Goal: Task Accomplishment & Management: Use online tool/utility

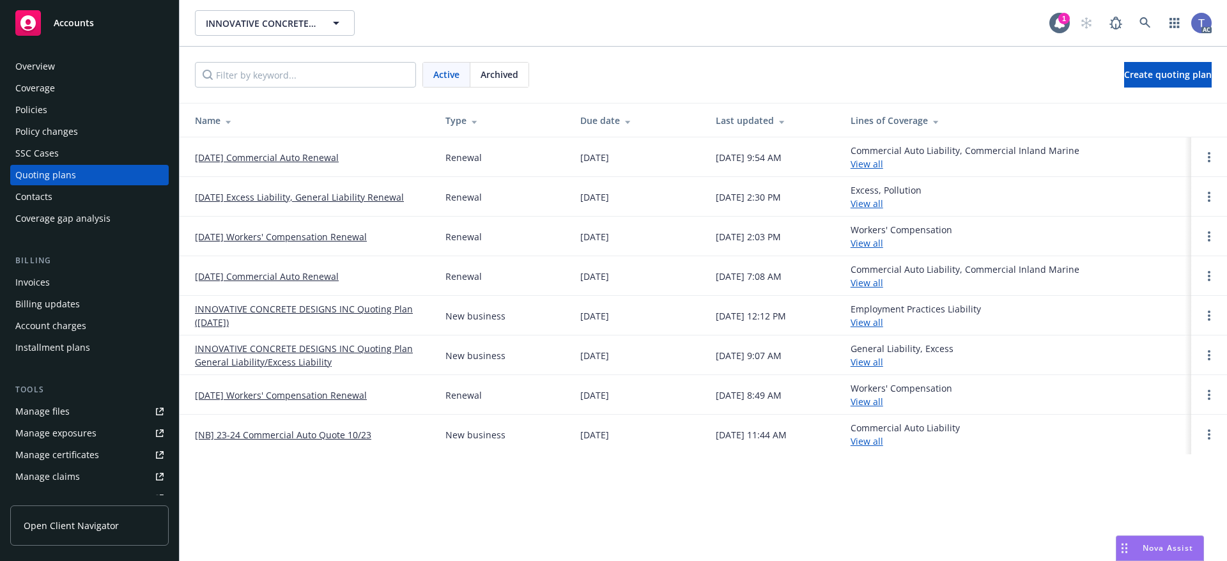
click at [657, 79] on div "Active Archived Create quoting plan" at bounding box center [703, 75] width 1017 height 26
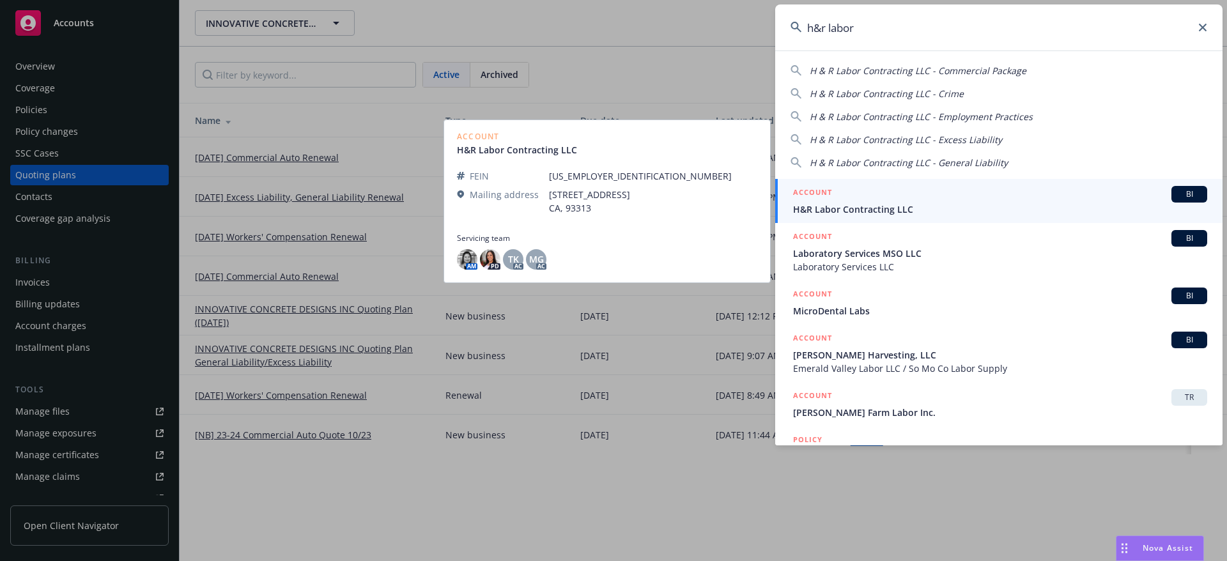
type input "h&r labor"
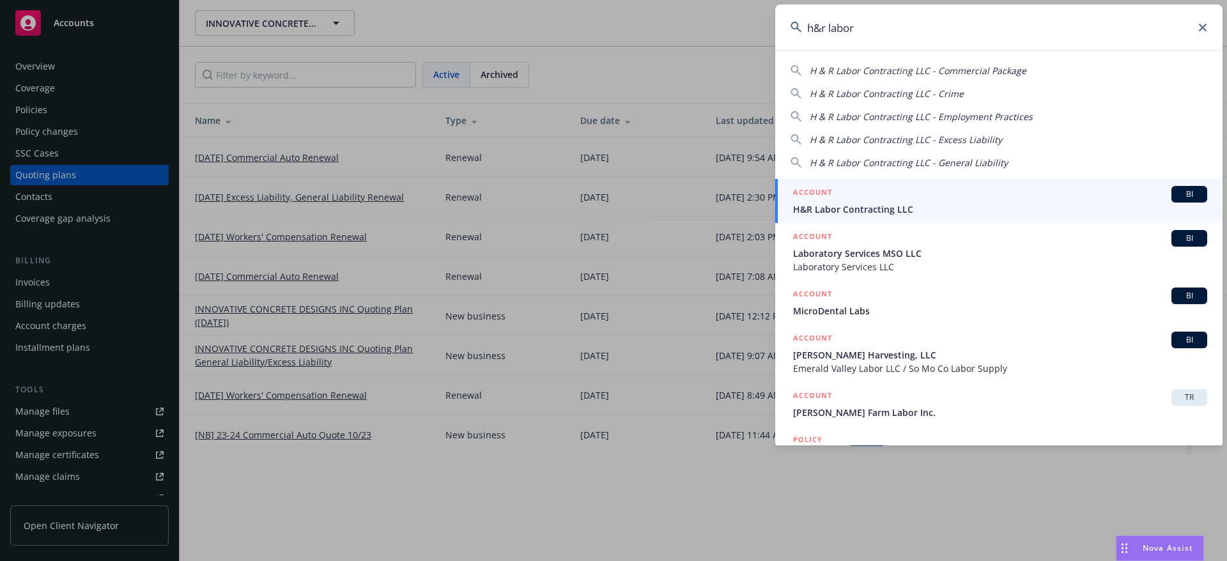
click at [863, 201] on div "ACCOUNT BI" at bounding box center [1000, 194] width 414 height 17
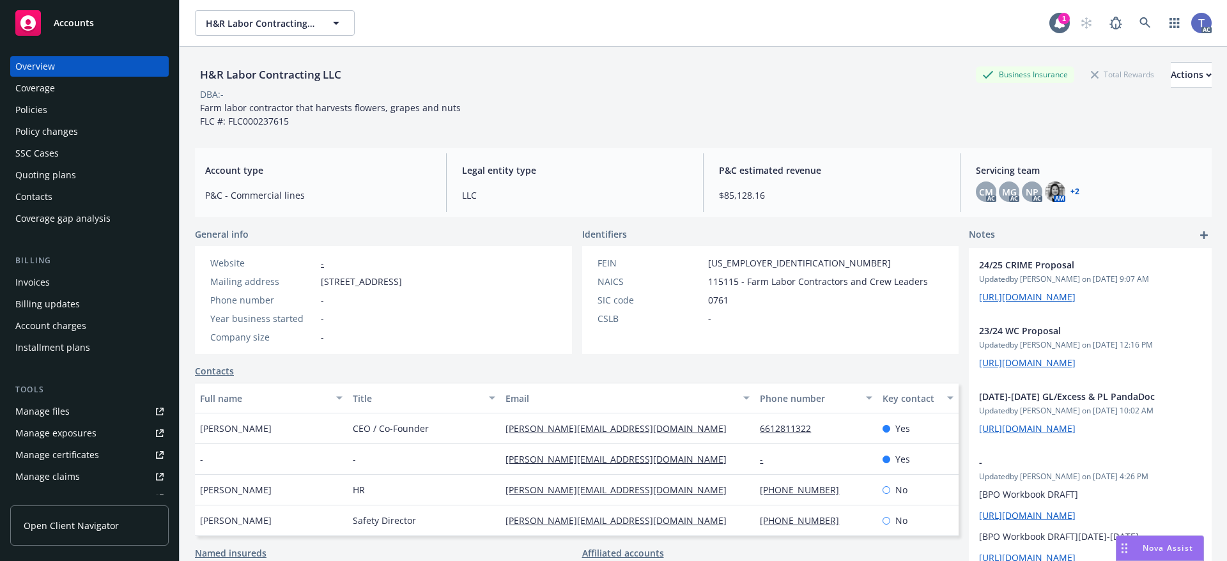
click at [43, 173] on div "Quoting plans" at bounding box center [45, 175] width 61 height 20
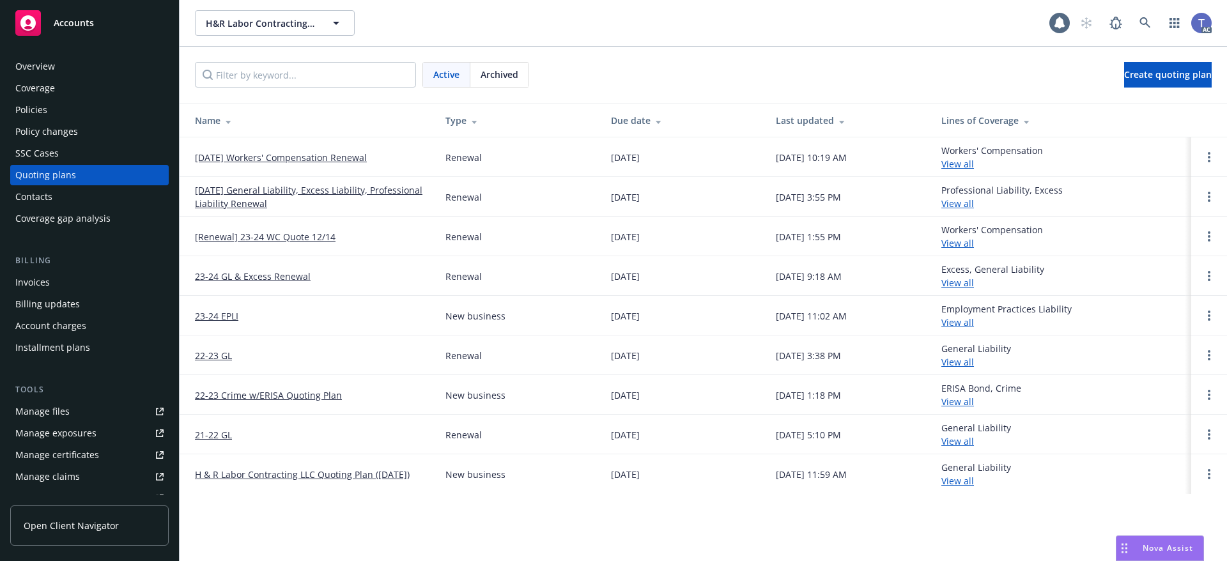
click at [325, 153] on link "12/14/25 Workers' Compensation Renewal" at bounding box center [281, 157] width 172 height 13
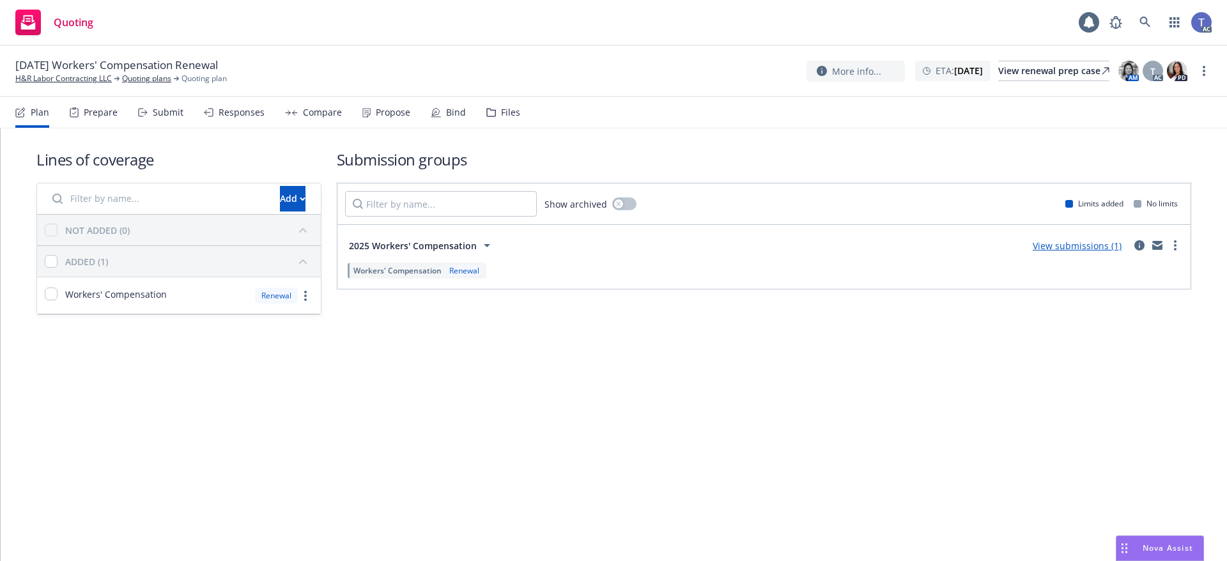
click at [502, 111] on div "Files" at bounding box center [510, 112] width 19 height 10
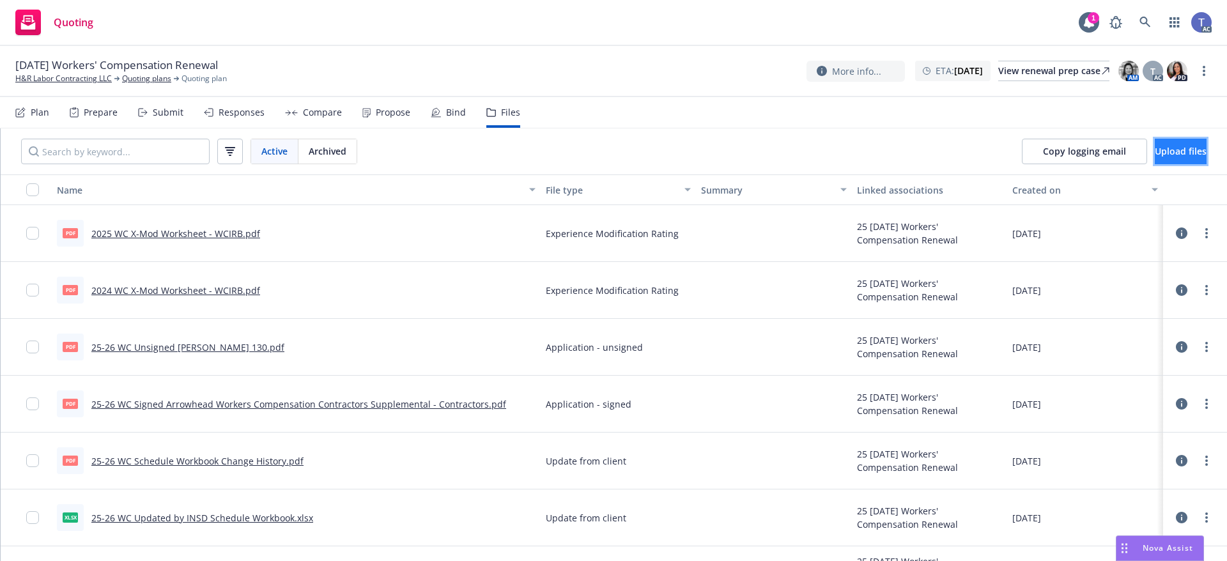
click at [1170, 159] on button "Upload files" at bounding box center [1181, 152] width 52 height 26
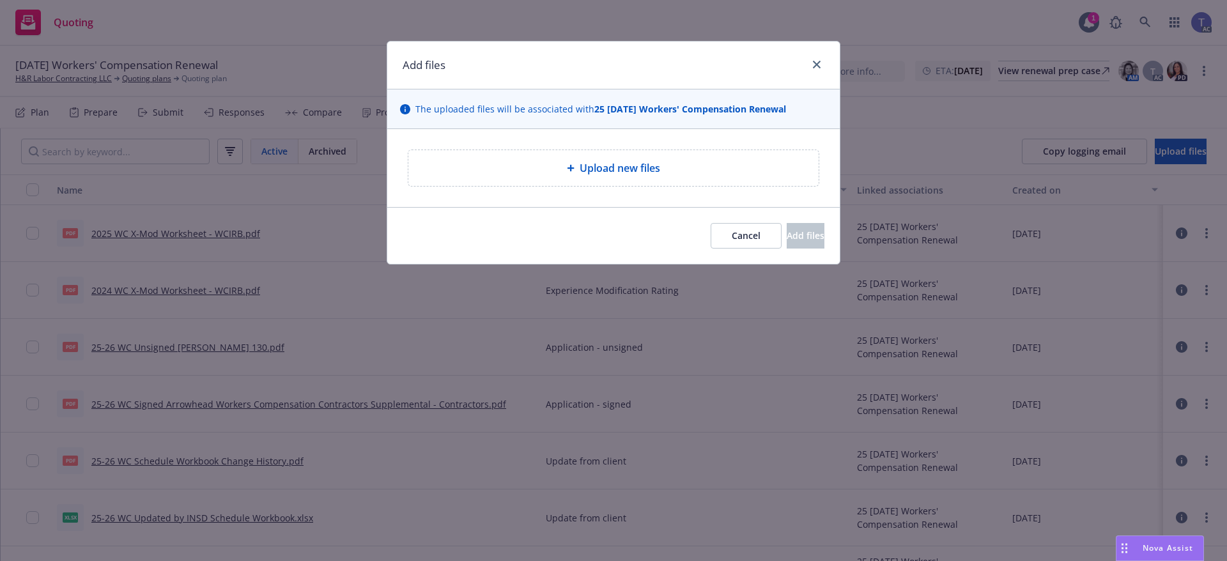
click at [673, 157] on div "Upload new files" at bounding box center [614, 168] width 410 height 36
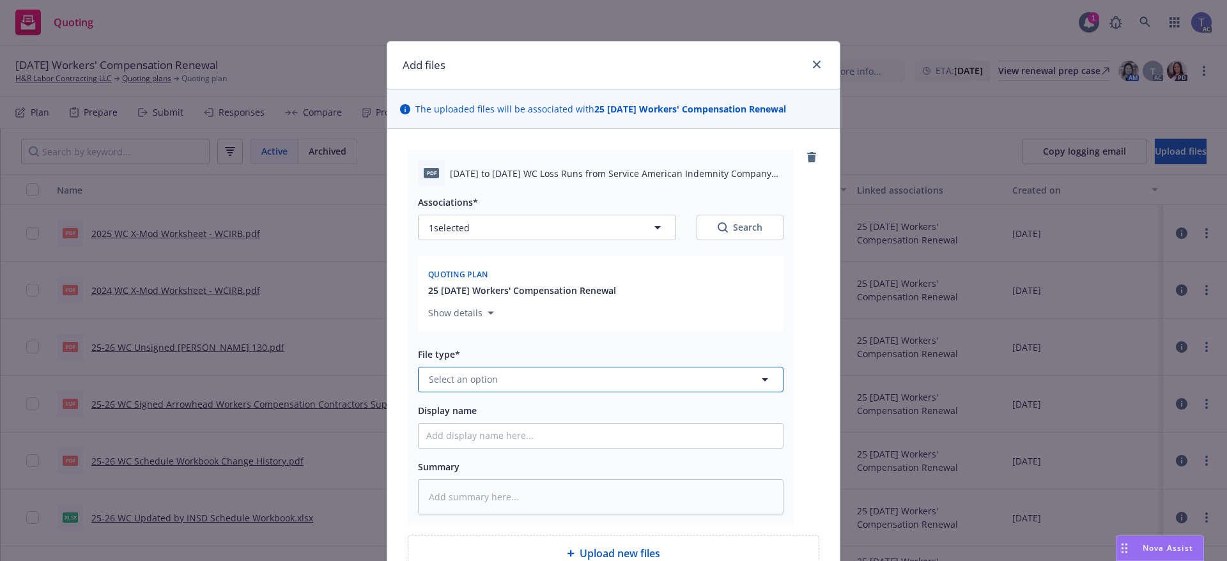
click at [575, 377] on button "Select an option" at bounding box center [601, 380] width 366 height 26
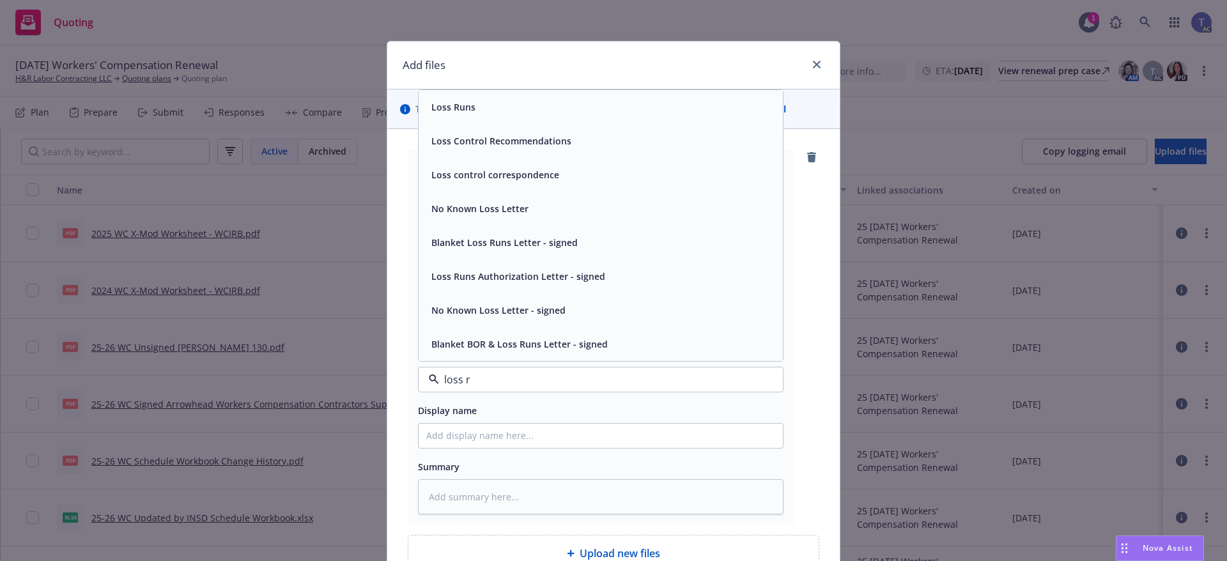
type input "loss ru"
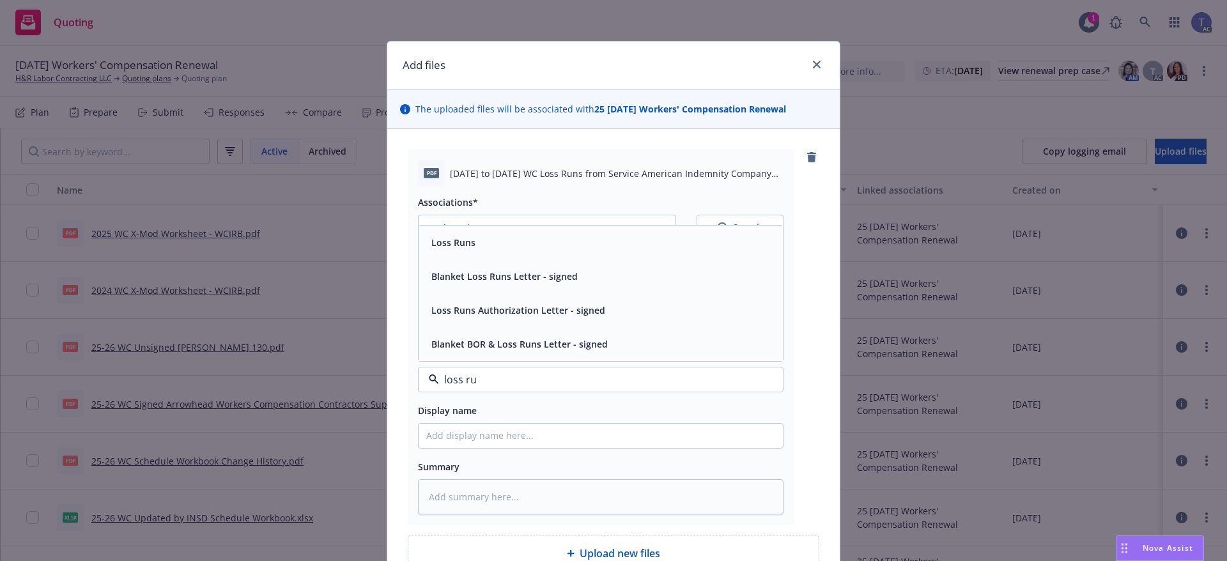
click at [451, 247] on span "Loss Runs" at bounding box center [454, 242] width 44 height 13
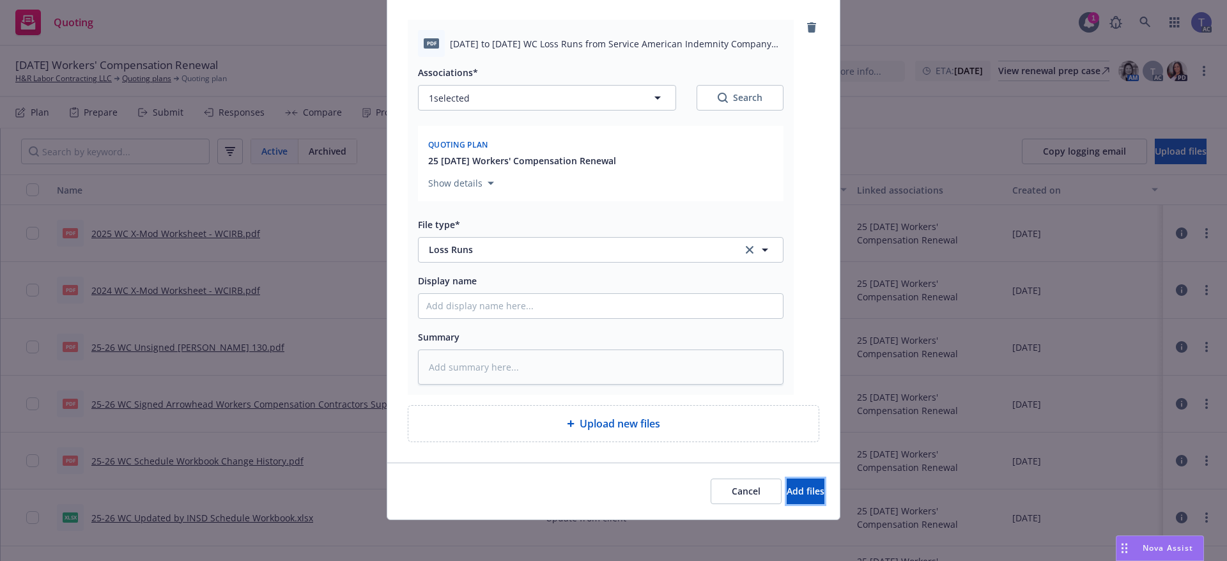
drag, startPoint x: 763, startPoint y: 487, endPoint x: 772, endPoint y: 476, distance: 14.1
click at [787, 484] on button "Add files" at bounding box center [806, 492] width 38 height 26
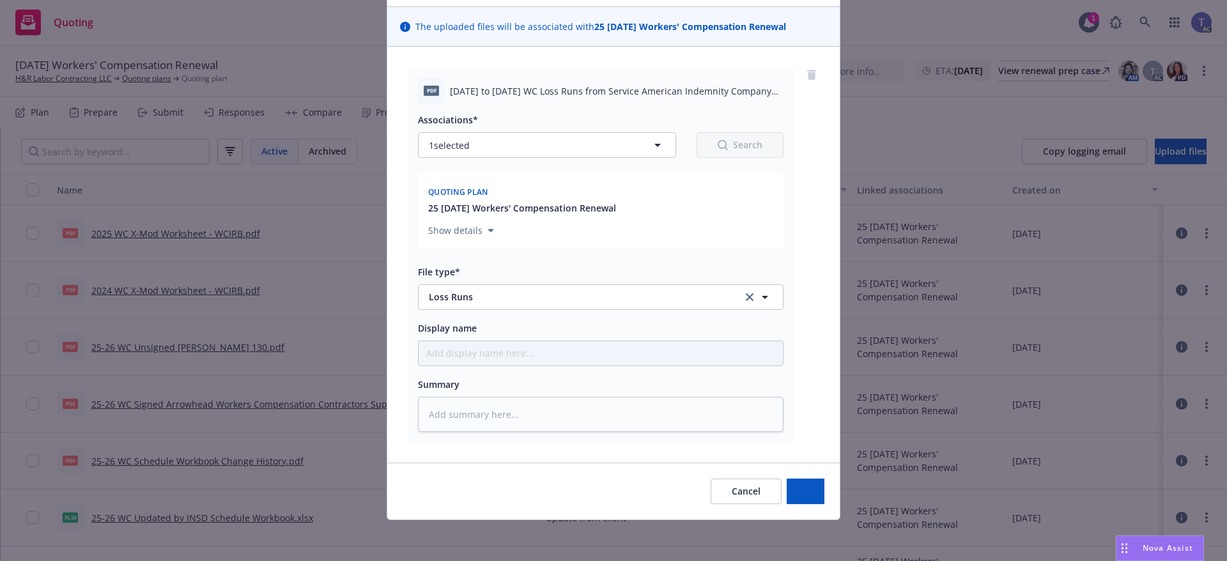
scroll to position [82, 0]
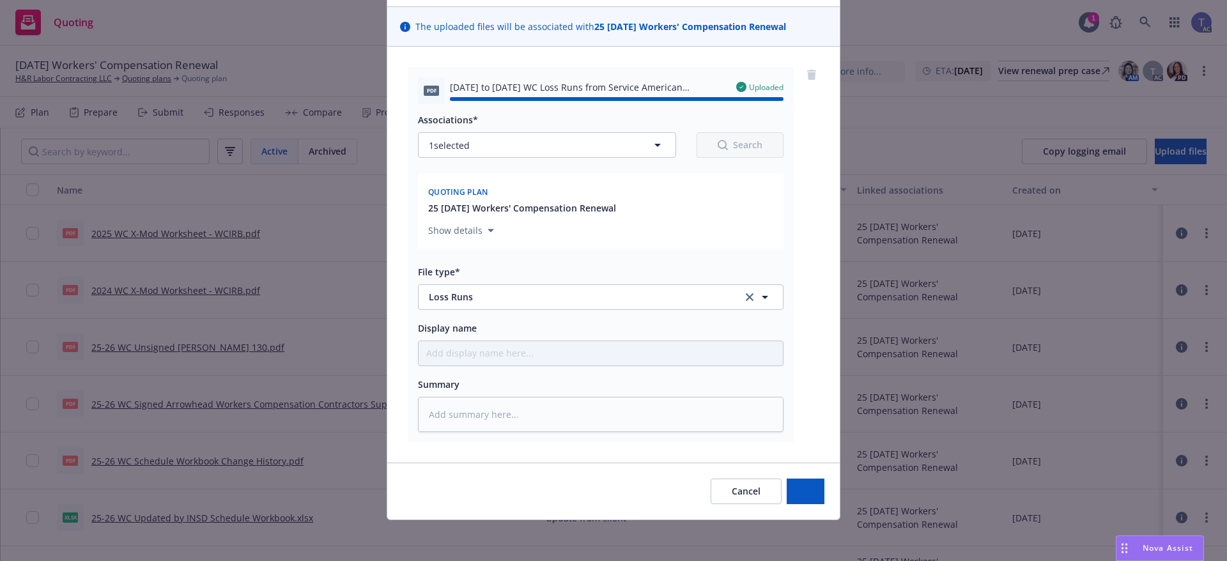
type textarea "x"
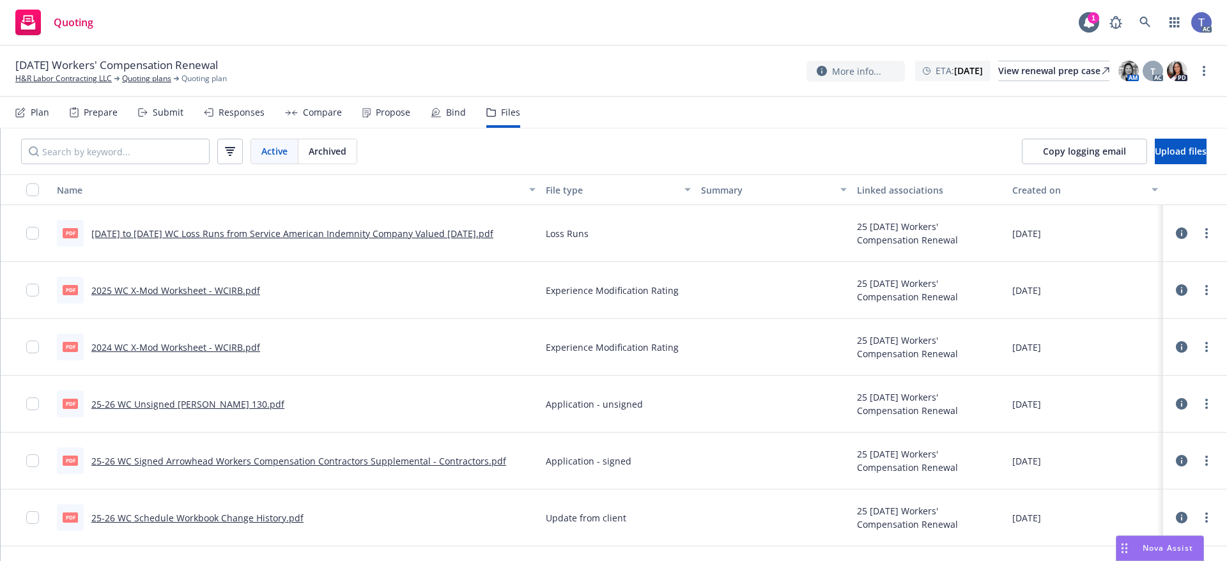
click at [466, 20] on div "Quoting 1 AC" at bounding box center [613, 23] width 1227 height 46
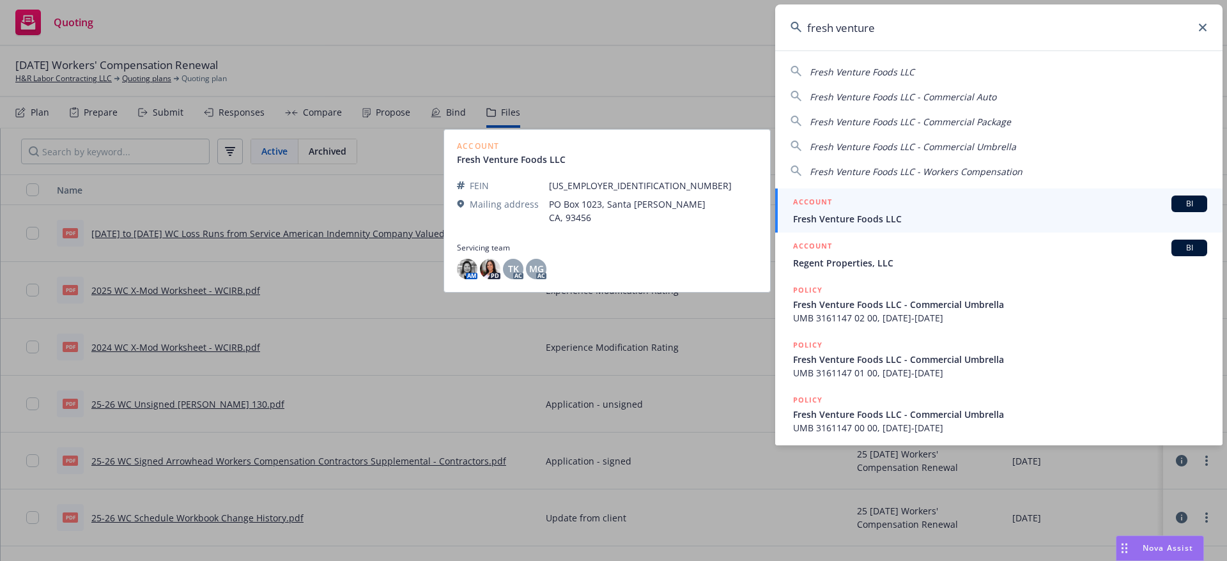
type input "fresh venture"
click at [885, 212] on span "Fresh Venture Foods LLC" at bounding box center [1000, 218] width 414 height 13
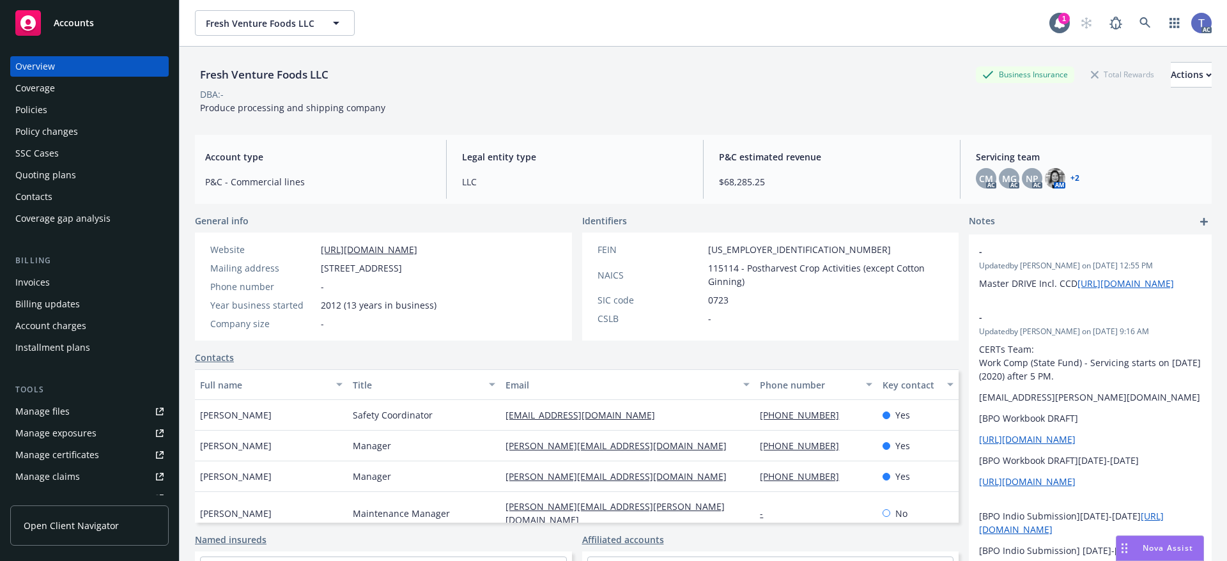
click at [37, 197] on div "Contacts" at bounding box center [33, 197] width 37 height 20
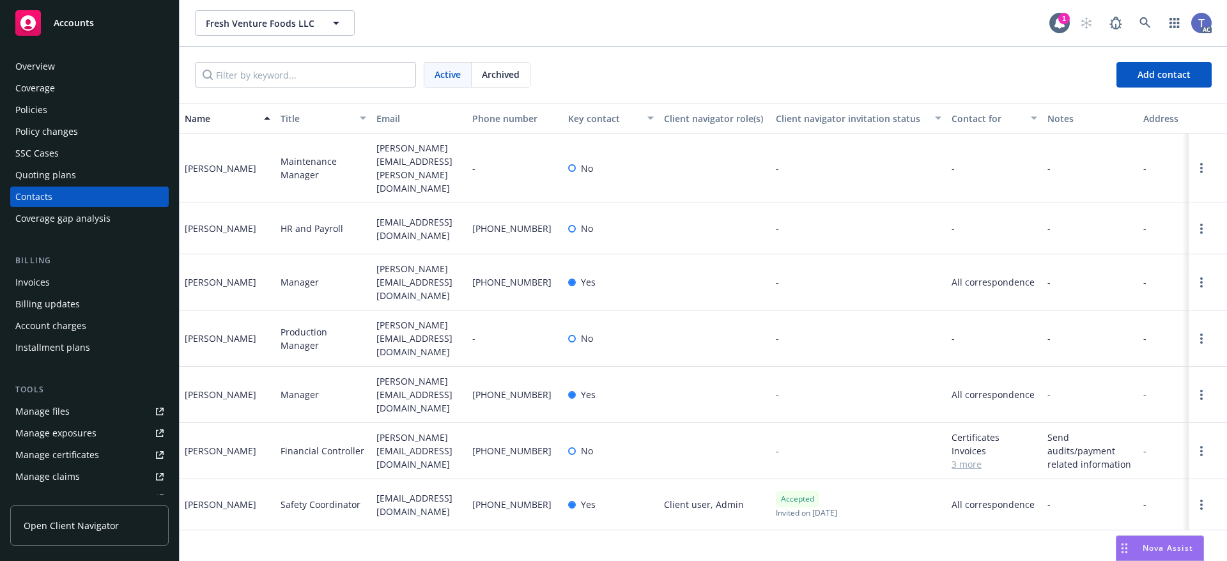
click at [673, 12] on div "Fresh Venture Foods LLC Fresh Venture Foods LLC" at bounding box center [622, 23] width 855 height 26
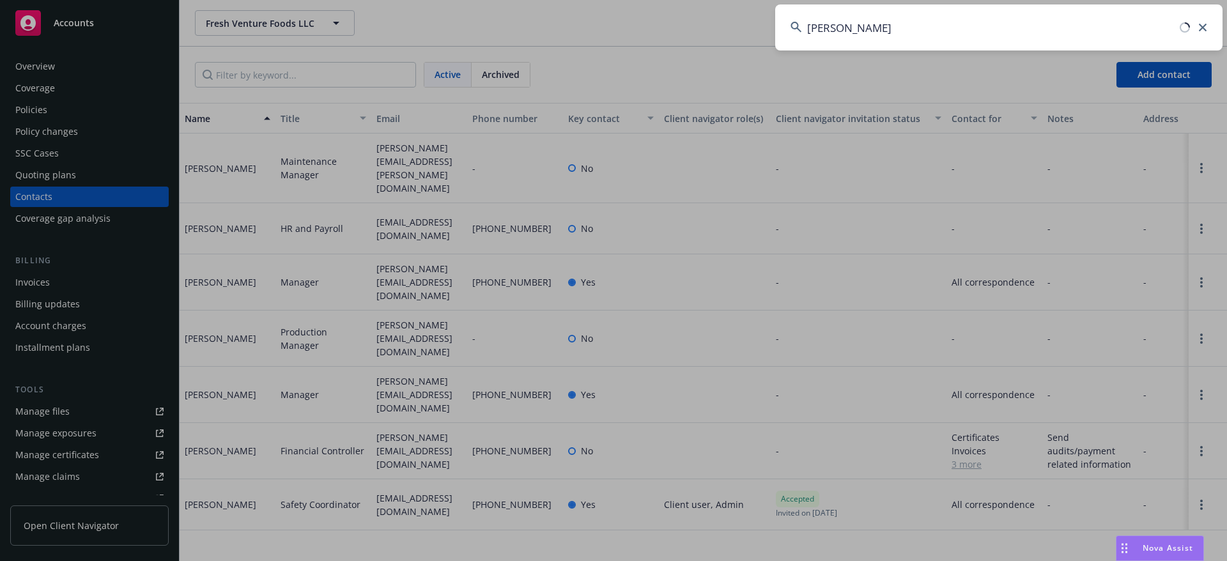
click at [1113, 30] on input "mcconnell" at bounding box center [999, 27] width 448 height 46
click at [1208, 26] on input "mcconnell" at bounding box center [999, 27] width 448 height 46
type input "mcconnell"
click at [1204, 26] on icon at bounding box center [1203, 28] width 8 height 8
click at [944, 26] on input at bounding box center [999, 27] width 448 height 46
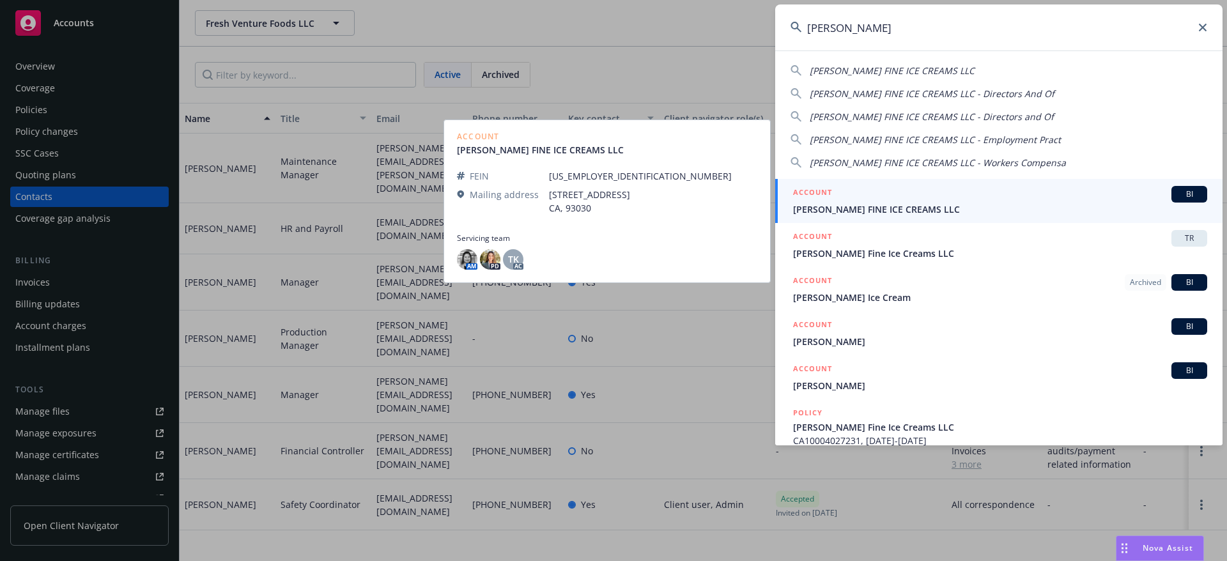
type input "mcconn"
click at [872, 208] on span "[PERSON_NAME] FINE ICE CREAMS LLC" at bounding box center [1000, 209] width 414 height 13
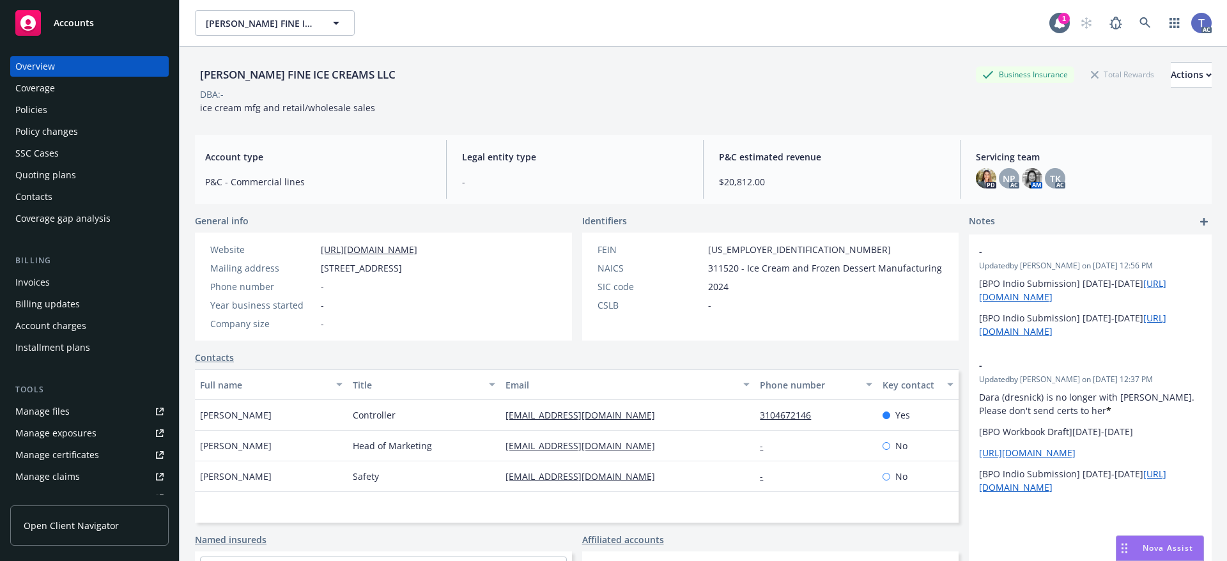
click at [65, 111] on div "Policies" at bounding box center [89, 110] width 148 height 20
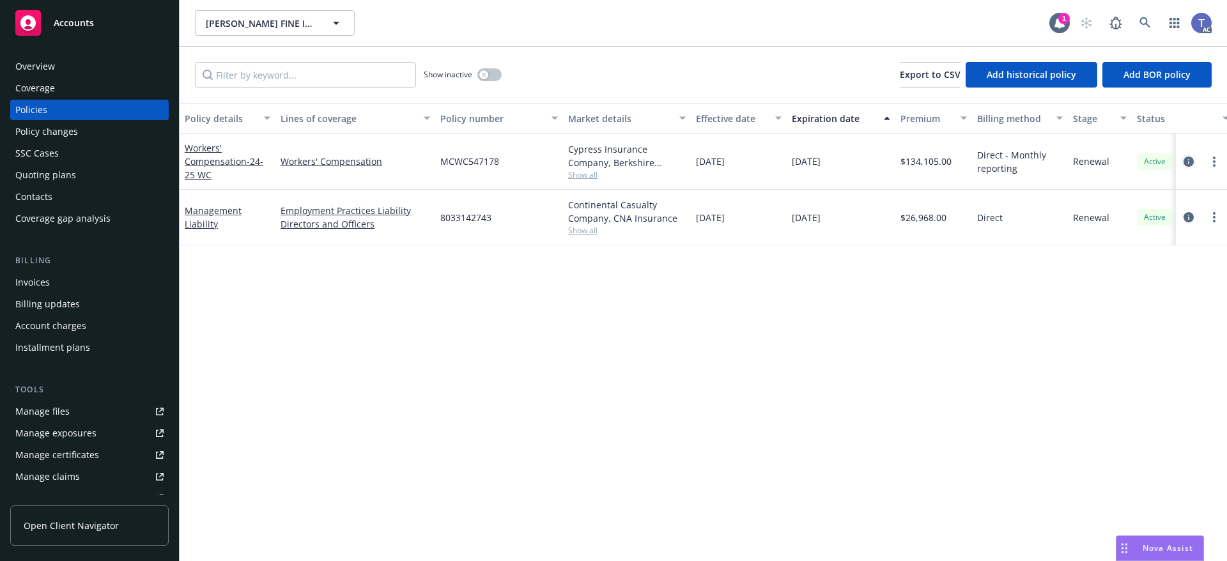
click at [1190, 164] on icon "circleInformation" at bounding box center [1189, 162] width 10 height 10
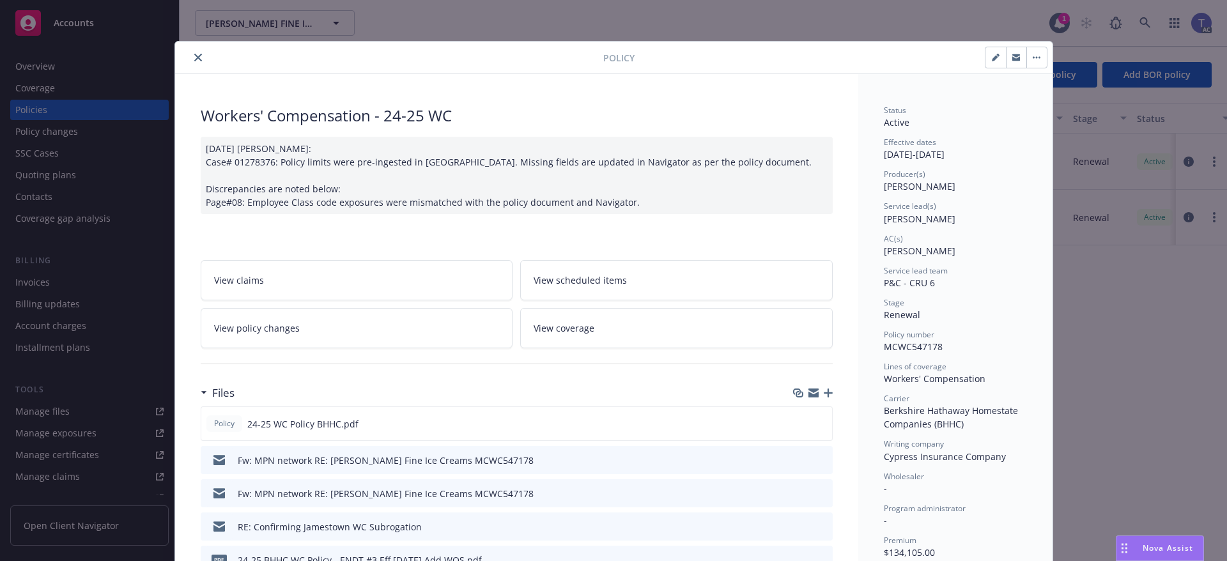
click at [194, 54] on icon "close" at bounding box center [198, 58] width 8 height 8
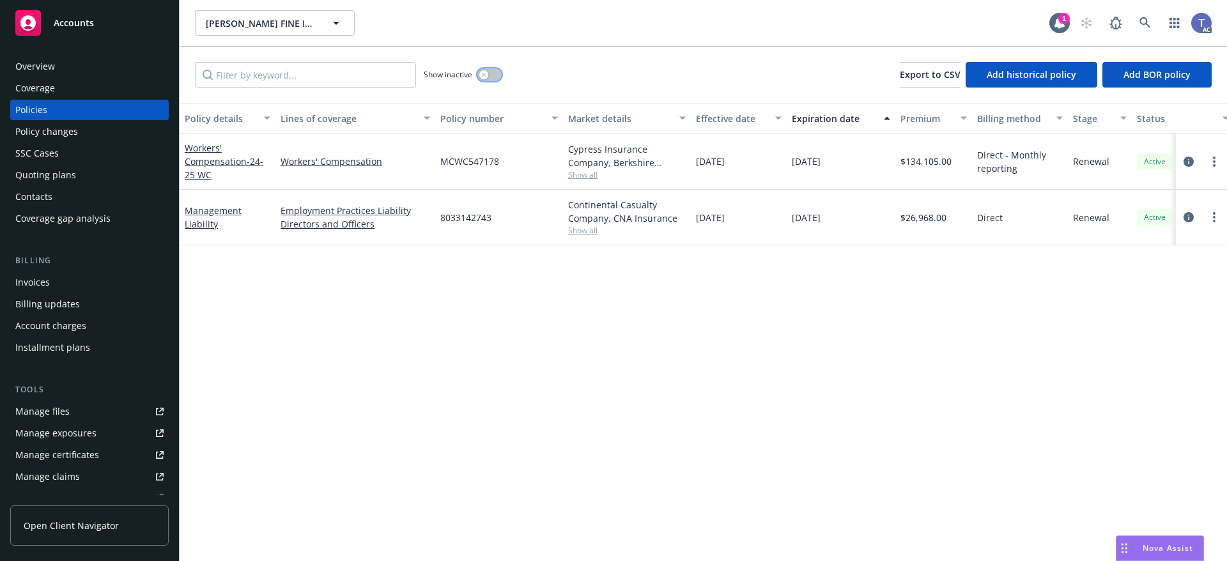
click at [495, 69] on button "button" at bounding box center [490, 74] width 24 height 13
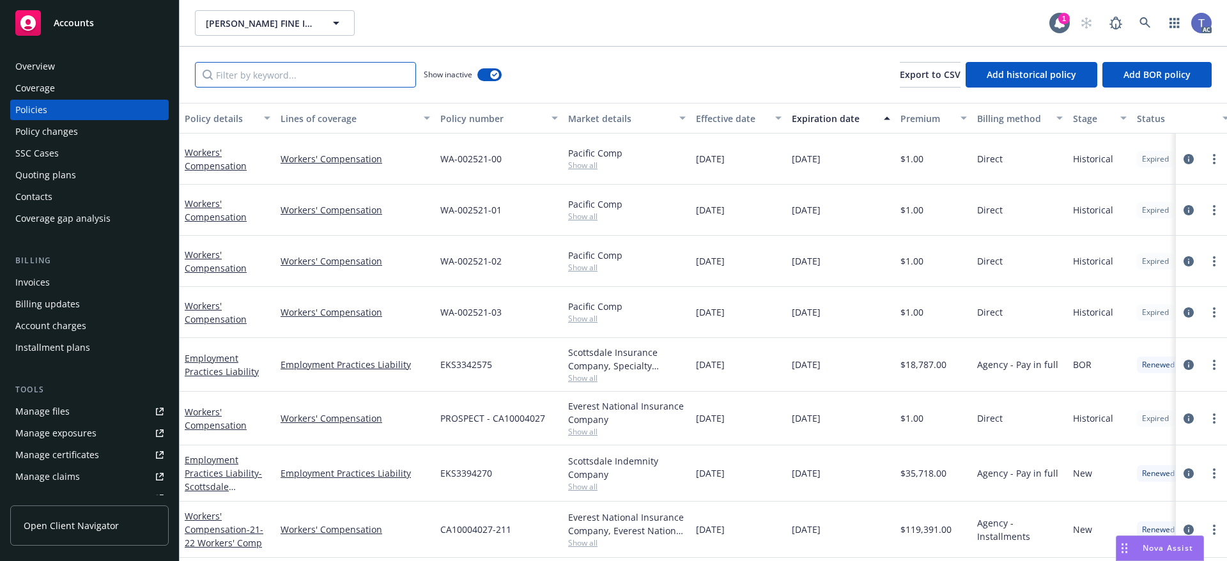
click at [331, 82] on input "Filter by keyword..." at bounding box center [305, 75] width 221 height 26
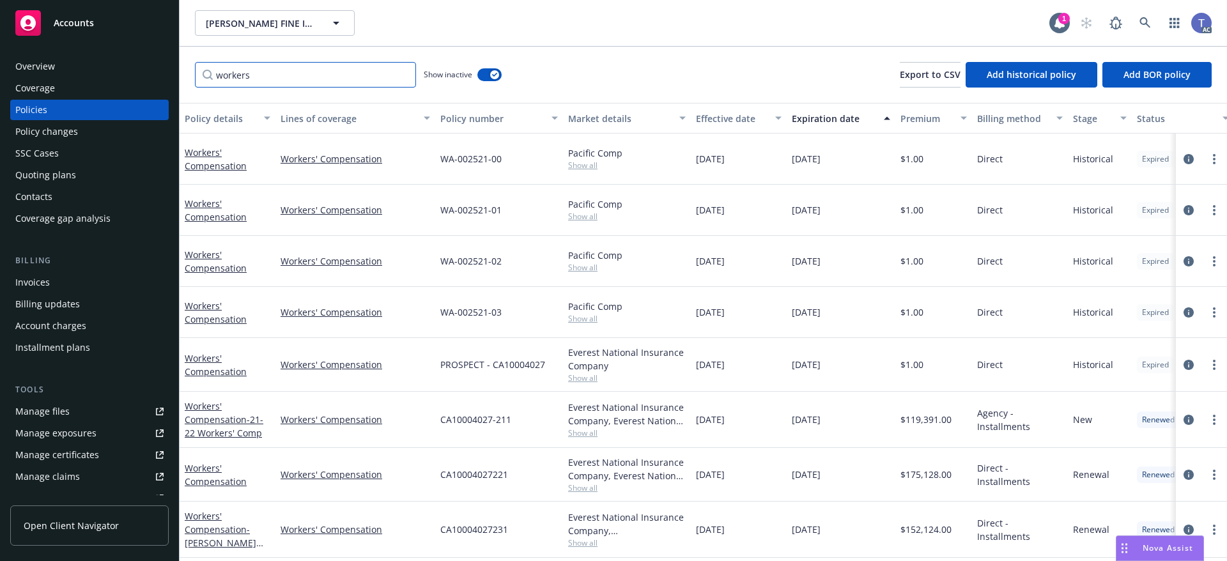
type input "workers"
click at [55, 173] on div "Quoting plans" at bounding box center [45, 175] width 61 height 20
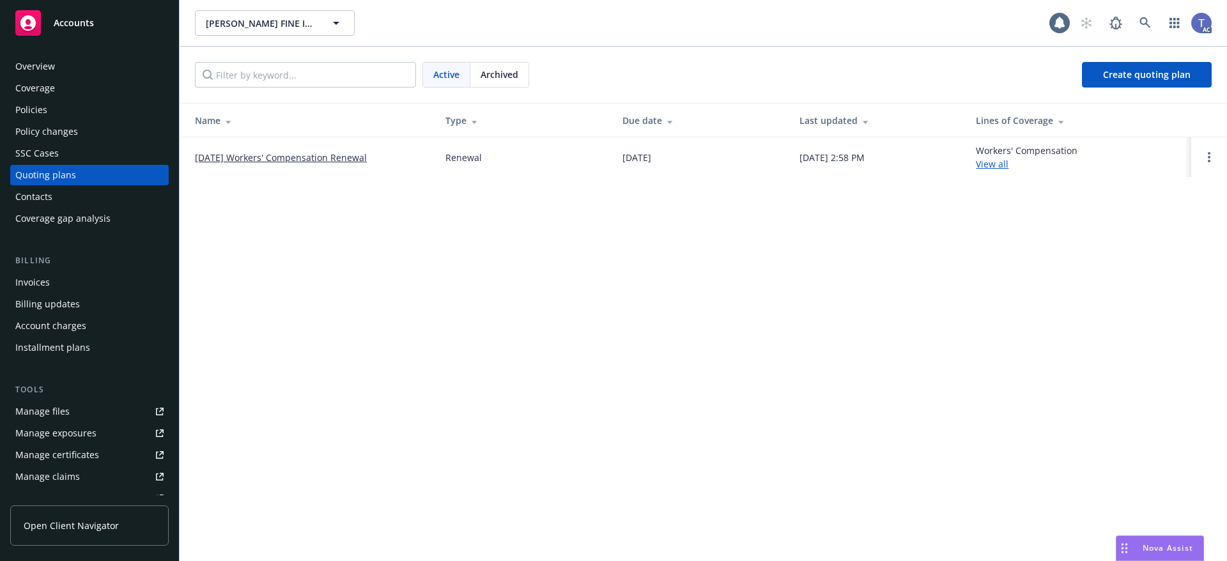
click at [257, 158] on link "[DATE] Workers' Compensation Renewal" at bounding box center [281, 157] width 172 height 13
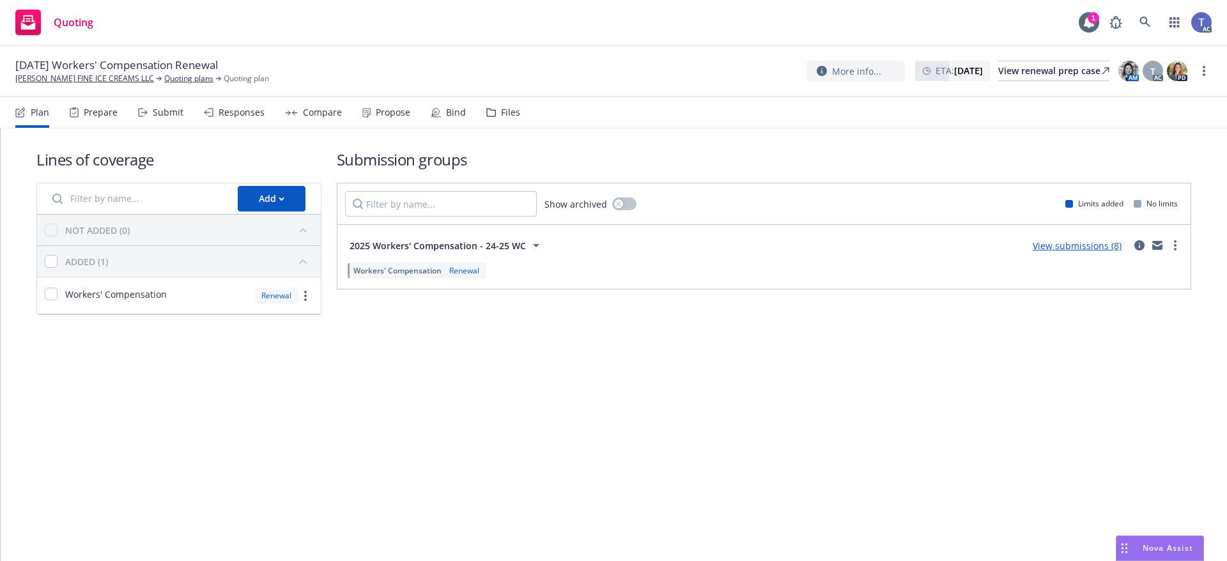
click at [170, 107] on div "Submit" at bounding box center [168, 112] width 31 height 10
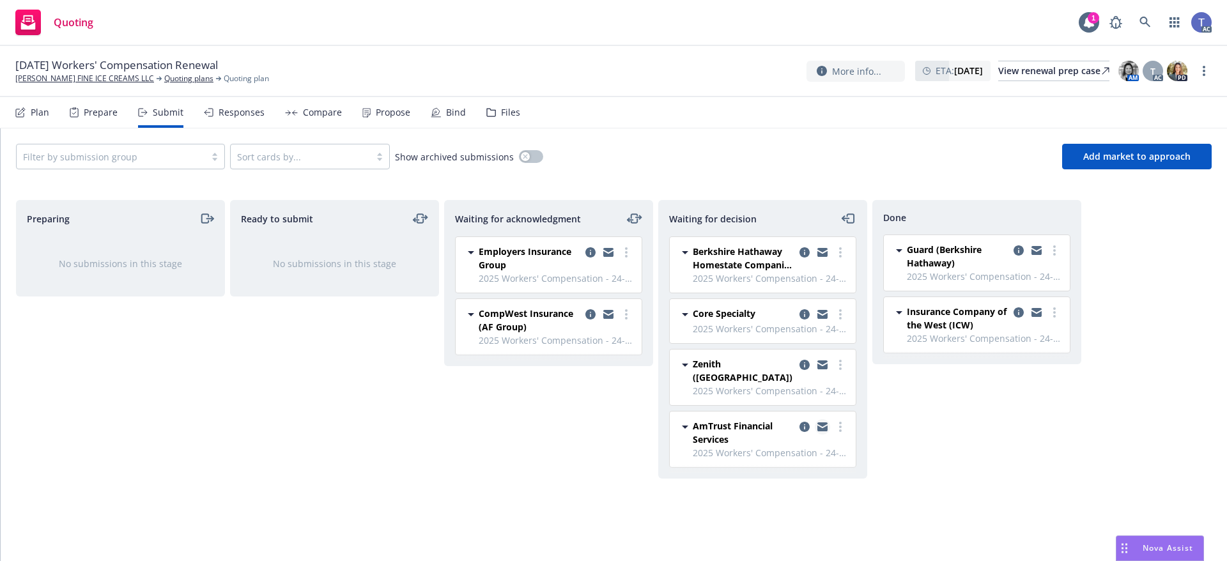
click at [818, 423] on icon "copy logging email" at bounding box center [823, 427] width 10 height 9
click at [515, 114] on div "Files" at bounding box center [510, 112] width 19 height 10
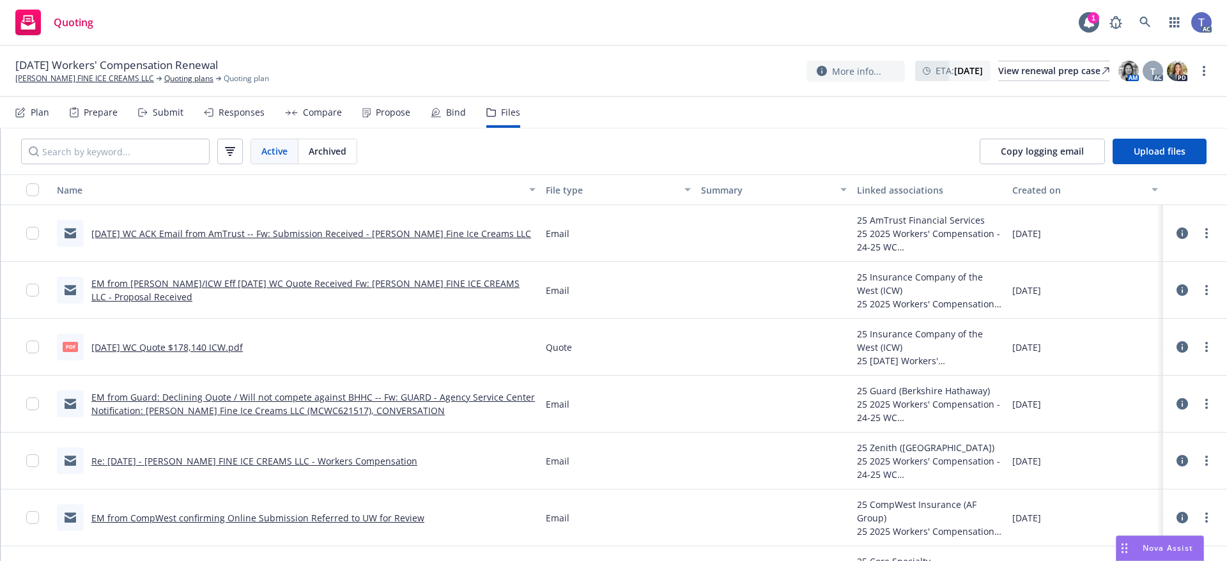
click at [260, 112] on div "Responses" at bounding box center [242, 112] width 46 height 10
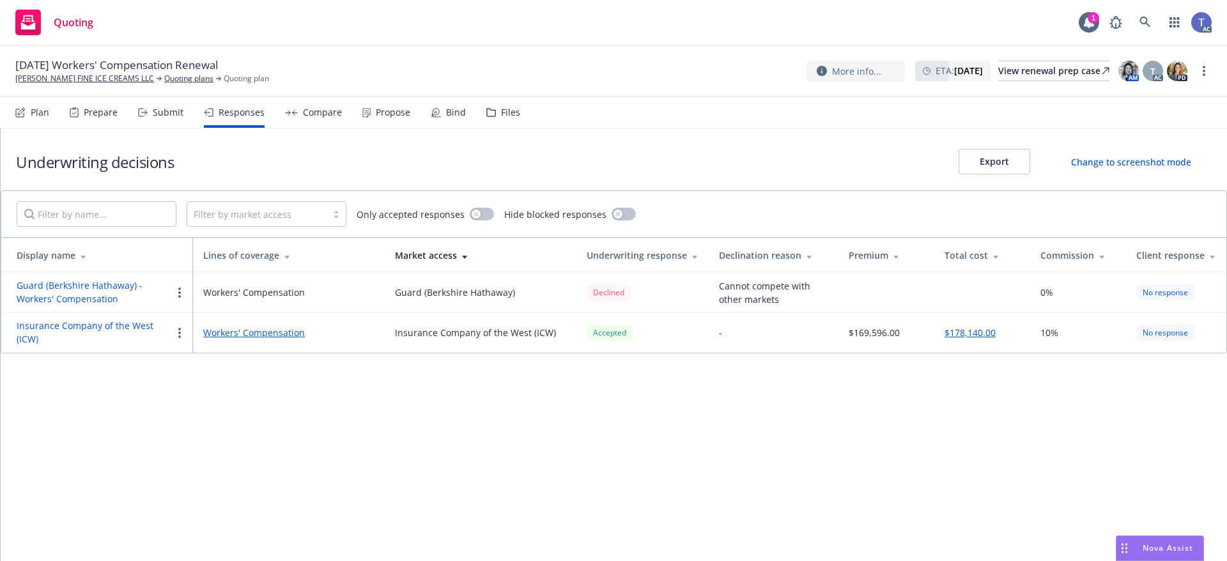
click at [164, 111] on div "Submit" at bounding box center [168, 112] width 31 height 10
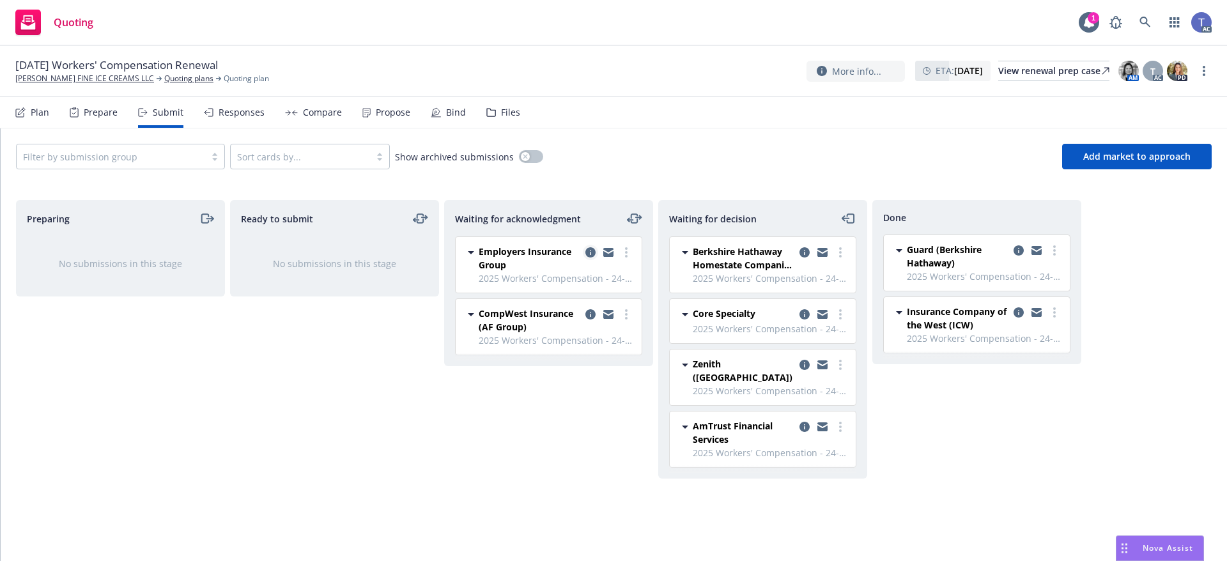
click at [593, 248] on icon "copy logging email" at bounding box center [591, 252] width 10 height 10
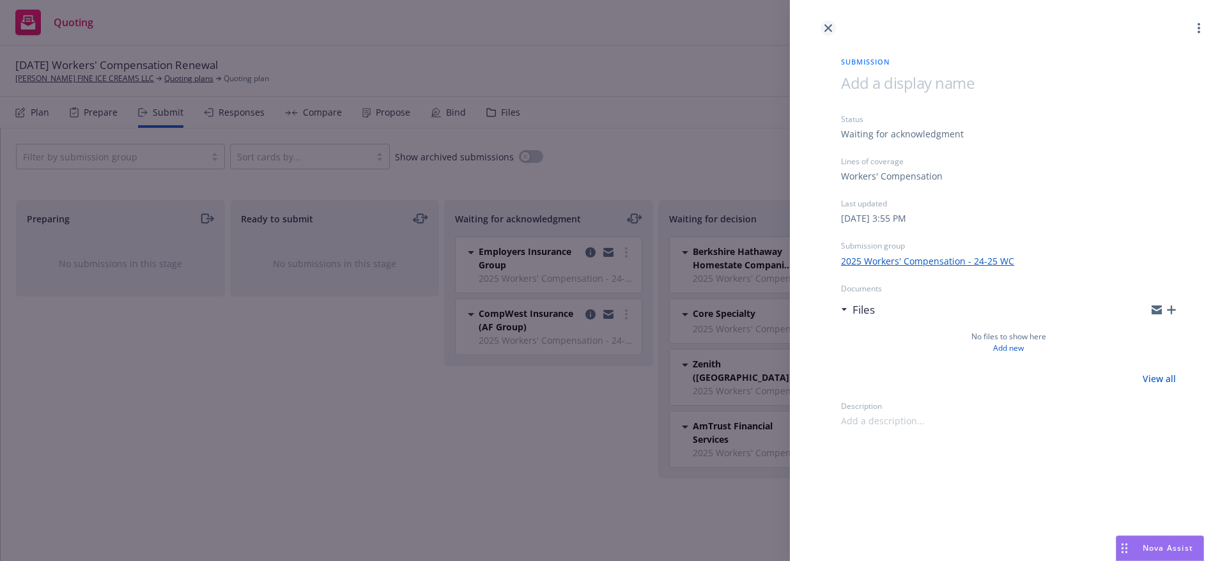
click at [832, 26] on icon "close" at bounding box center [829, 28] width 8 height 8
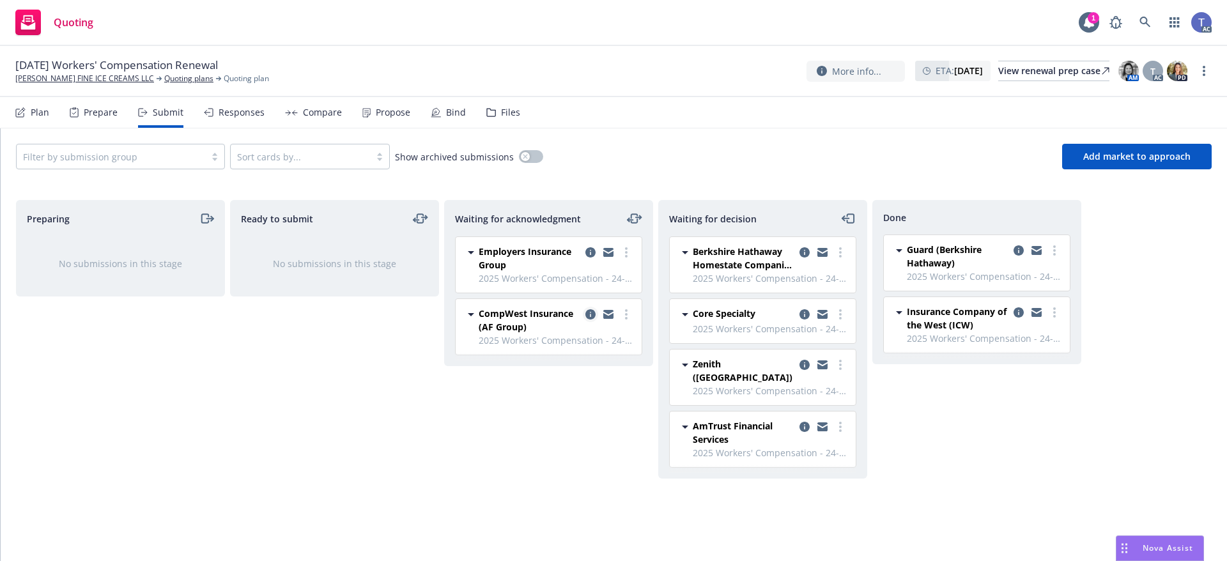
click at [593, 316] on icon "copy logging email" at bounding box center [591, 314] width 10 height 10
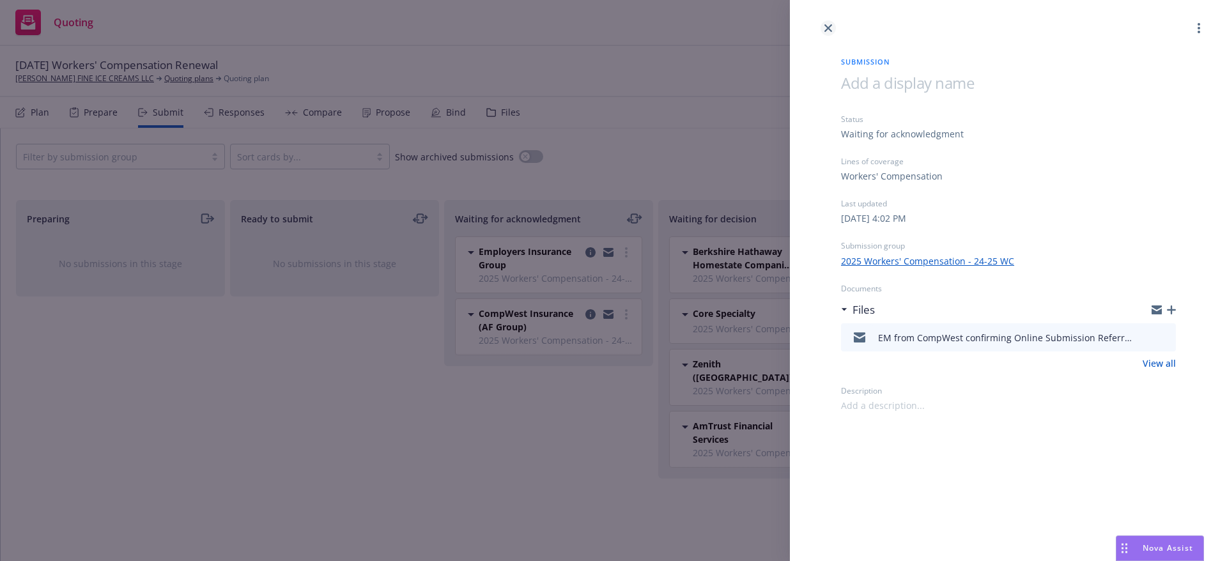
click at [831, 28] on icon "close" at bounding box center [829, 28] width 8 height 8
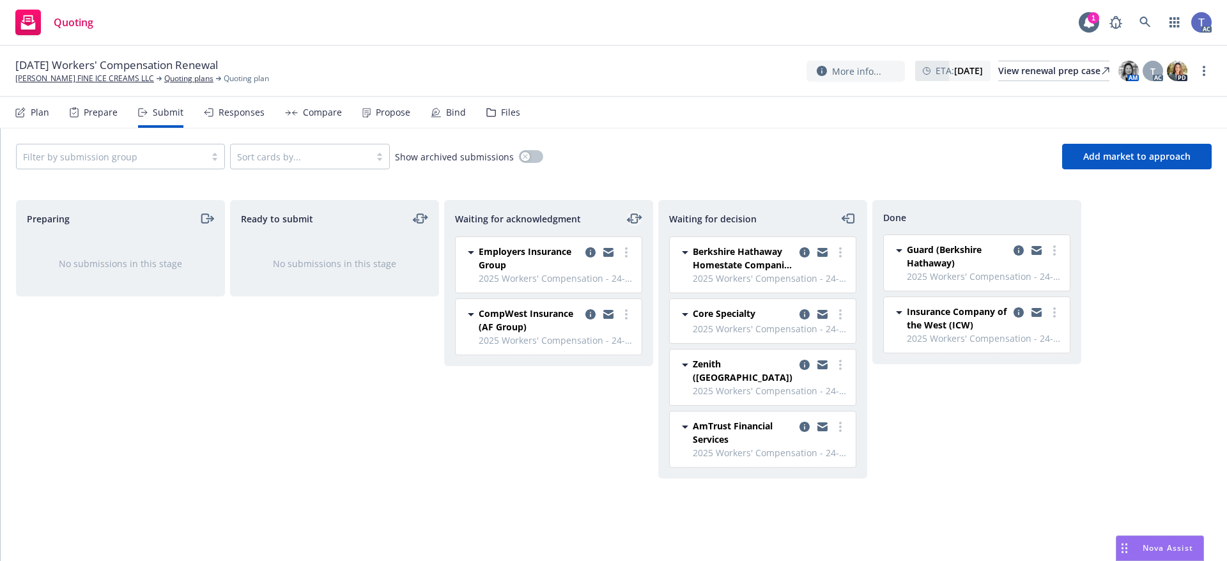
click at [637, 217] on icon "moveLeftRight" at bounding box center [634, 218] width 15 height 15
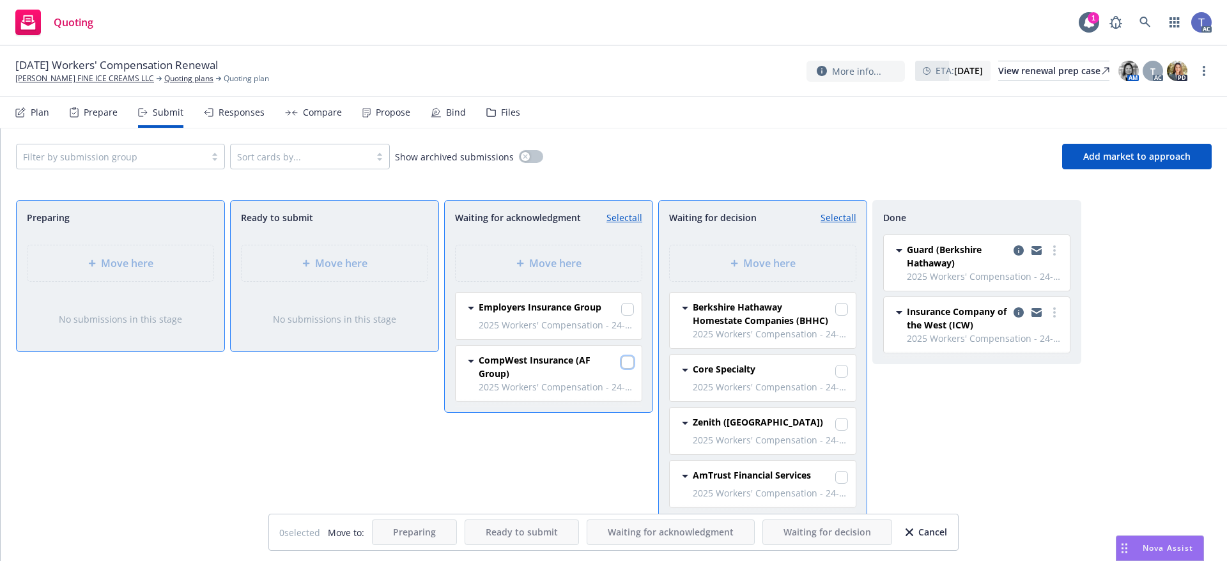
drag, startPoint x: 628, startPoint y: 364, endPoint x: 644, endPoint y: 358, distance: 17.0
click at [628, 363] on input "checkbox" at bounding box center [627, 362] width 13 height 13
checkbox input "true"
click at [770, 256] on span "Move here" at bounding box center [770, 263] width 52 height 15
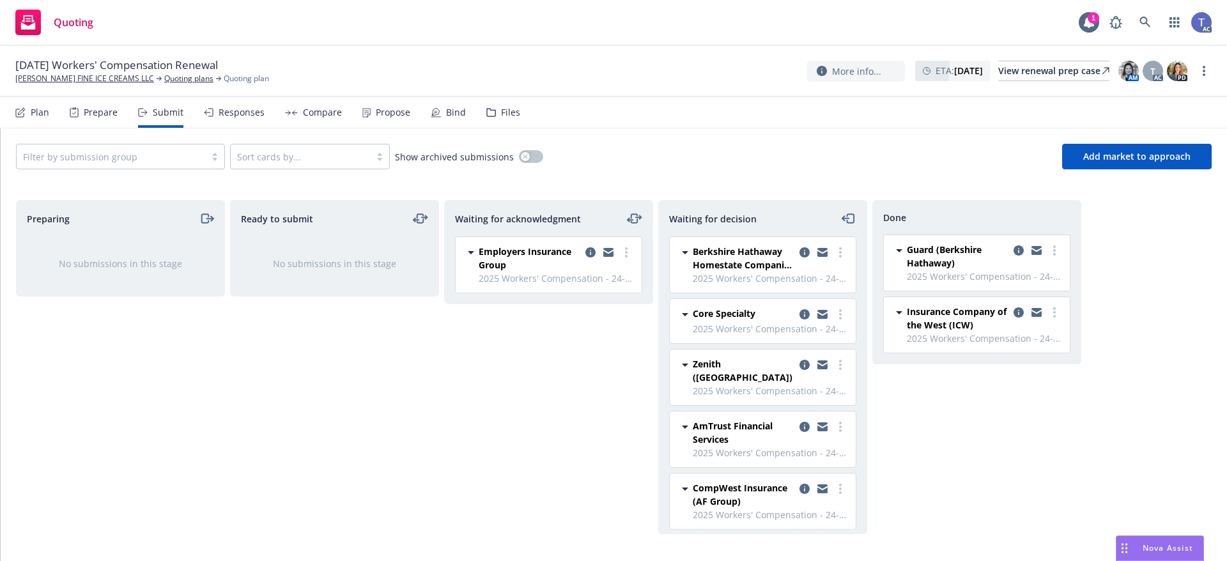
click at [550, 277] on span "2025 Workers' Compensation - 24-25 WC" at bounding box center [556, 278] width 155 height 13
click at [473, 253] on icon at bounding box center [470, 252] width 15 height 15
click at [593, 249] on icon "copy logging email" at bounding box center [591, 252] width 10 height 10
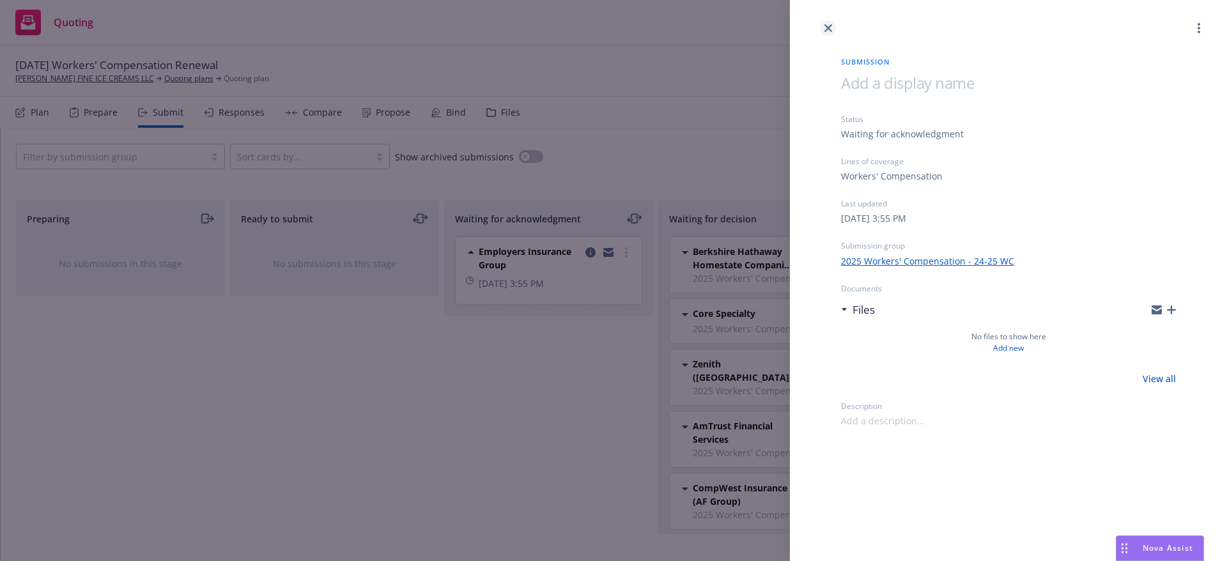
click at [829, 26] on icon "close" at bounding box center [829, 28] width 8 height 8
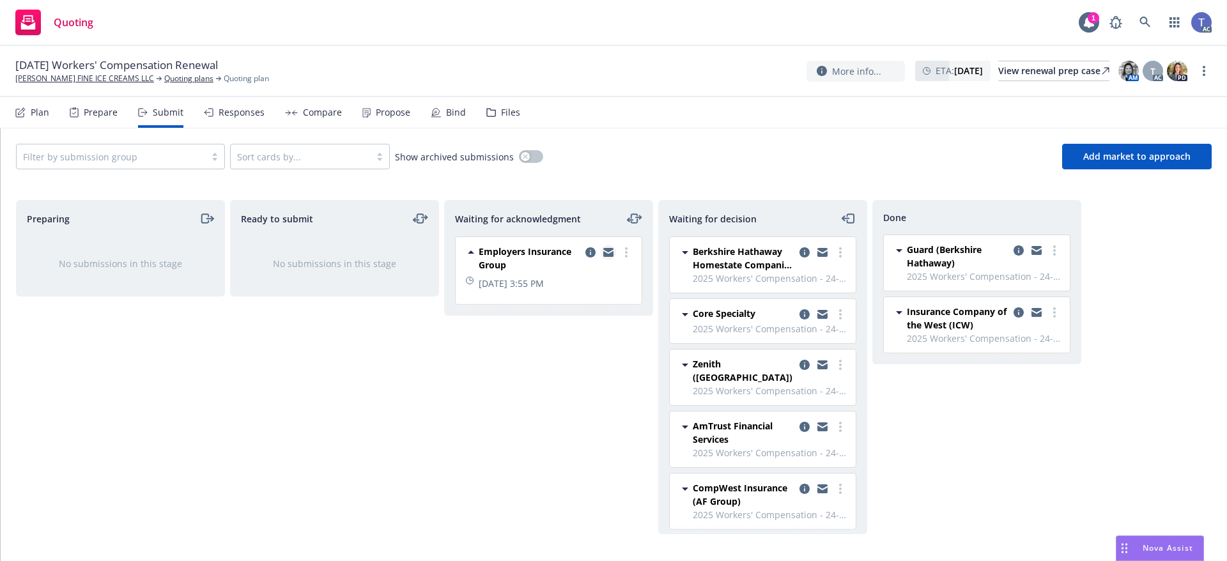
click at [606, 253] on icon "copy logging email" at bounding box center [609, 254] width 10 height 6
click at [494, 112] on div "Files" at bounding box center [504, 112] width 34 height 31
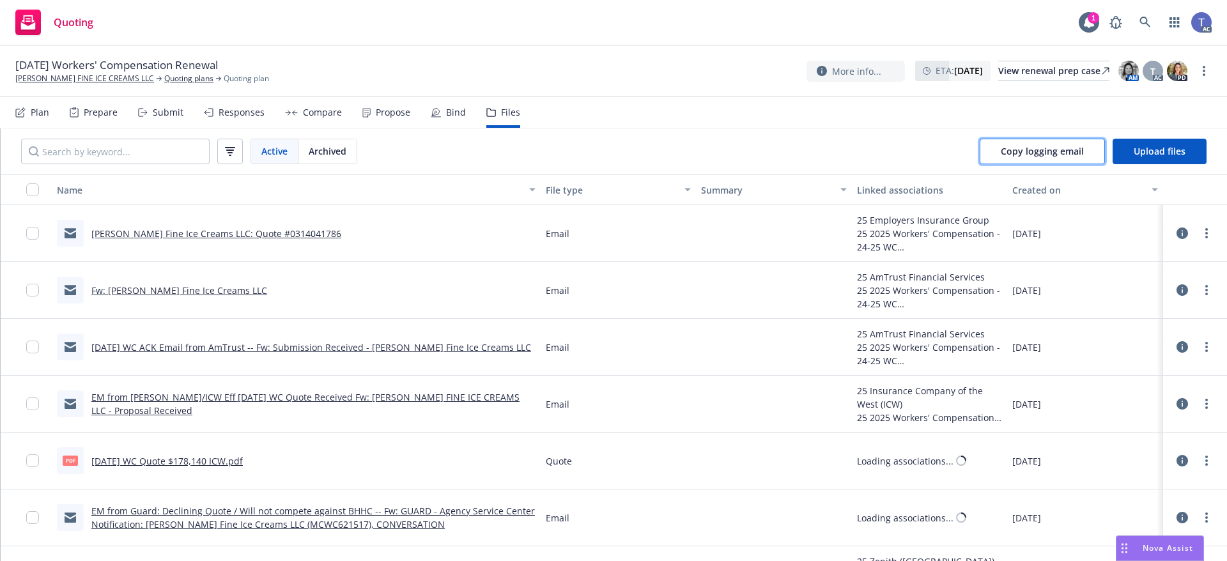
click at [1057, 152] on span "Copy logging email" at bounding box center [1042, 151] width 83 height 12
